Goal: Find specific page/section: Find specific page/section

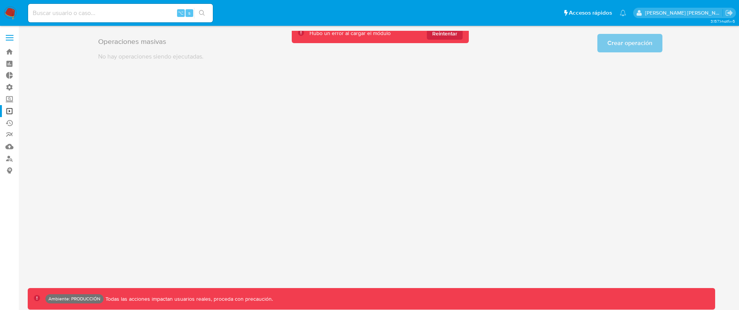
click at [433, 32] on span "Reintentar" at bounding box center [444, 33] width 25 height 12
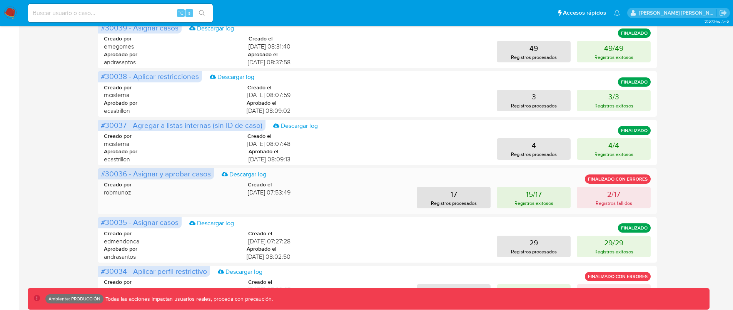
scroll to position [347, 0]
